Goal: Transaction & Acquisition: Purchase product/service

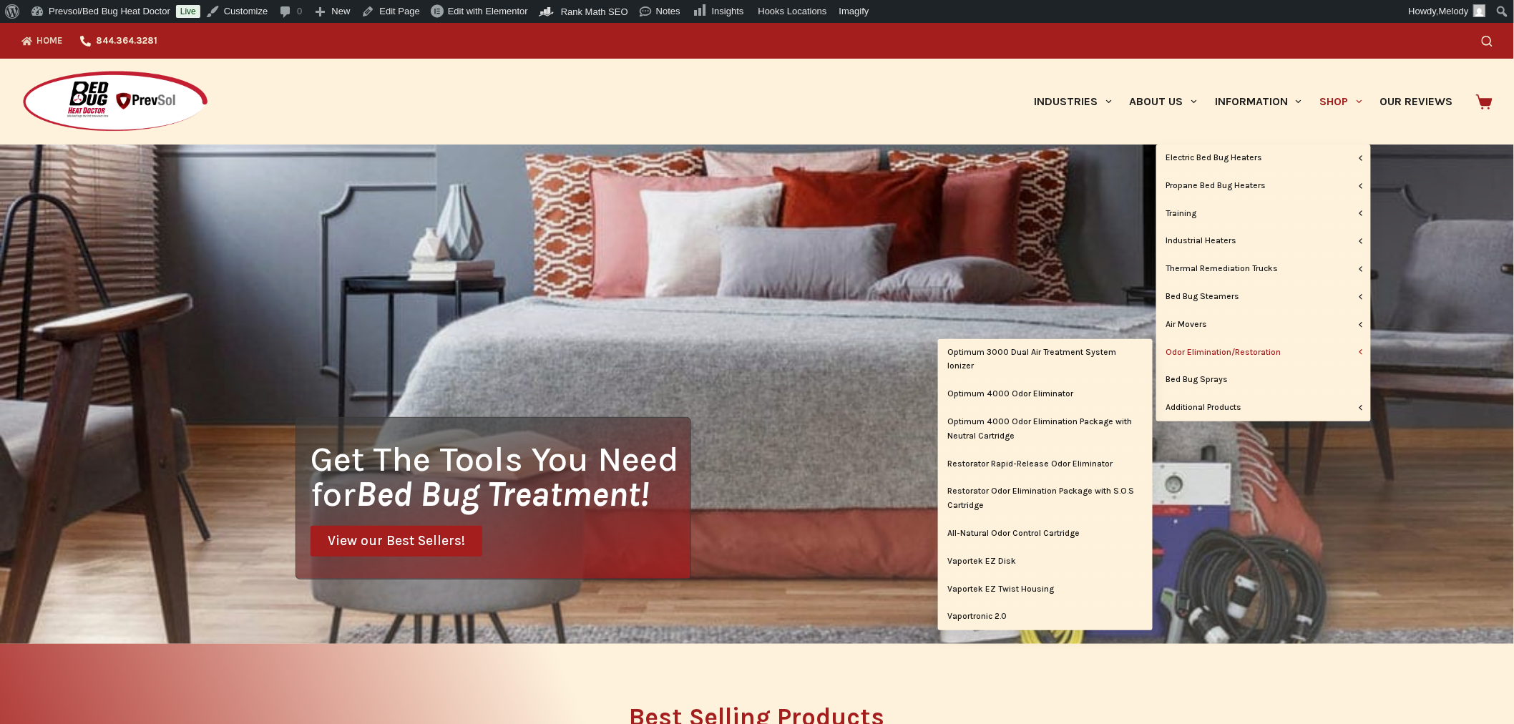
click at [1222, 347] on link "Odor Elimination/Restoration" at bounding box center [1263, 352] width 215 height 27
